Goal: Find specific page/section: Find specific page/section

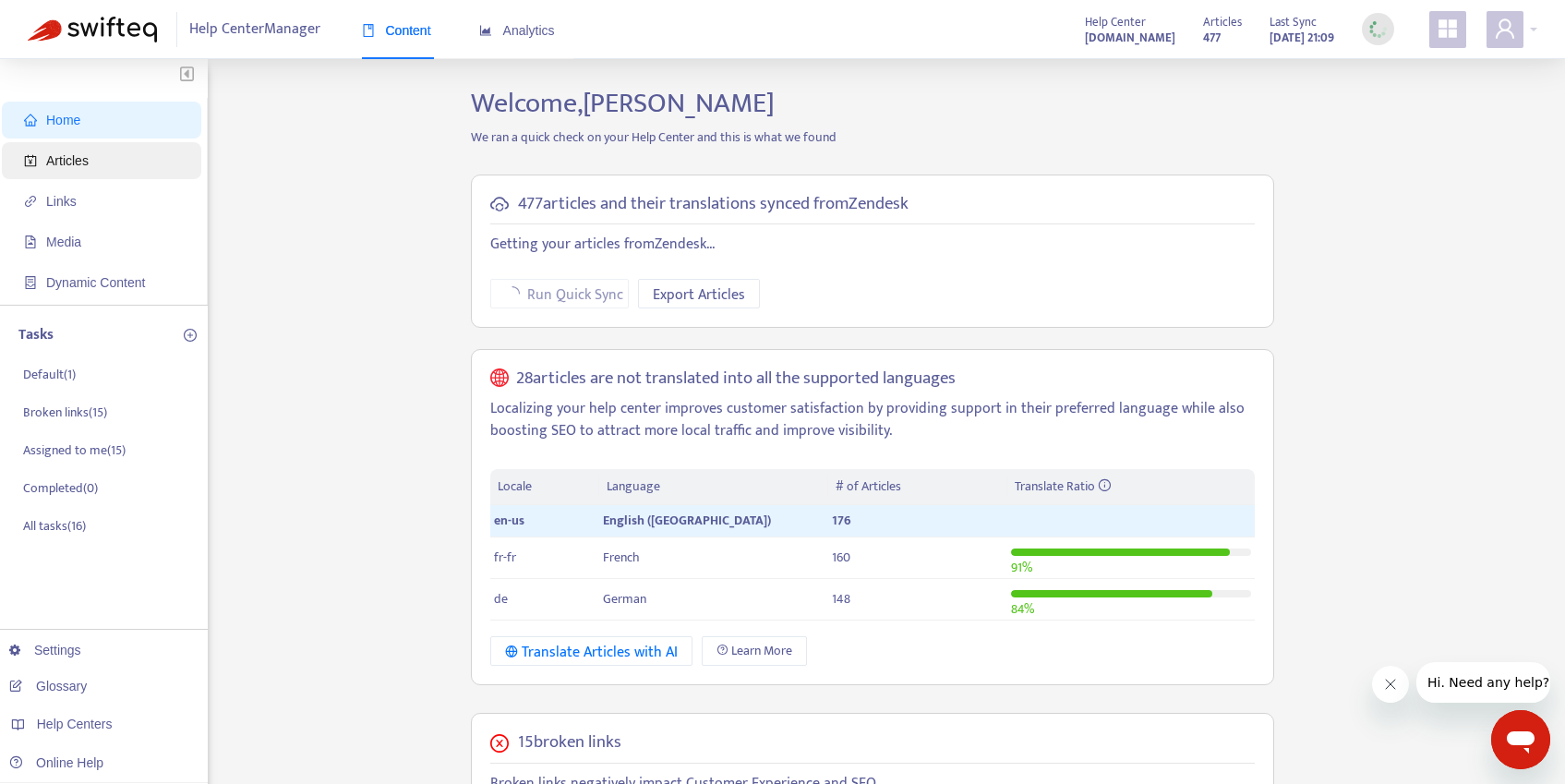
click at [85, 163] on span "Articles" at bounding box center [67, 161] width 42 height 15
